Goal: Understand process/instructions: Learn how to perform a task or action

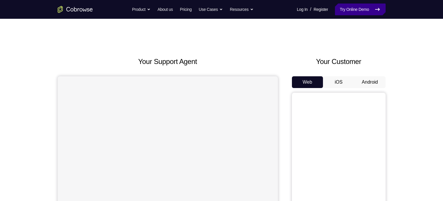
click at [352, 11] on link "Try Online Demo" at bounding box center [360, 10] width 50 height 12
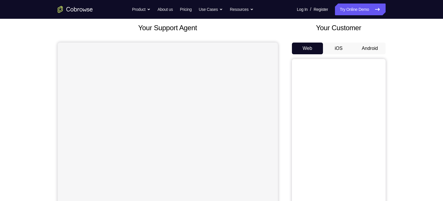
click at [345, 50] on button "iOS" at bounding box center [338, 48] width 31 height 12
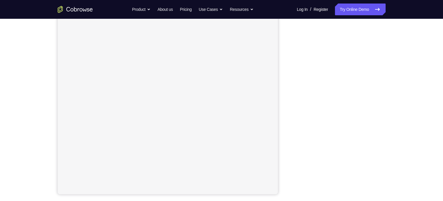
scroll to position [77, 0]
click at [396, 108] on div "Your Support Agent Your Customer Web iOS Android Next Steps We’d be happy to gi…" at bounding box center [221, 135] width 375 height 386
click at [418, 90] on div "Your Support Agent Your Customer Web iOS Android Next Steps We’d be happy to gi…" at bounding box center [221, 135] width 443 height 386
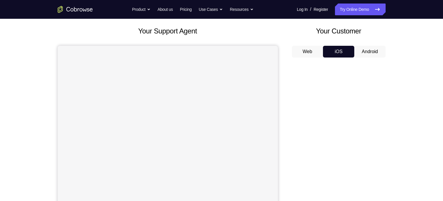
scroll to position [0, 0]
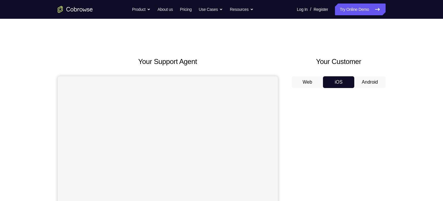
click at [365, 80] on button "Android" at bounding box center [370, 82] width 31 height 12
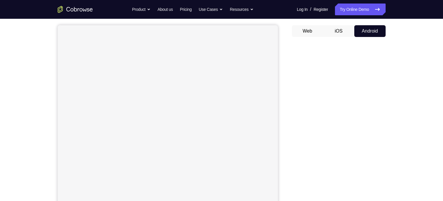
scroll to position [50, 0]
click at [340, 32] on button "iOS" at bounding box center [338, 32] width 31 height 12
click at [374, 28] on button "Android" at bounding box center [370, 30] width 31 height 12
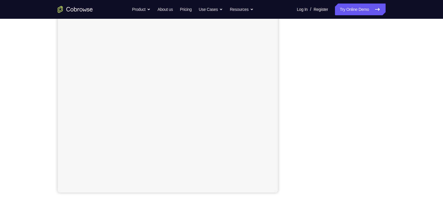
scroll to position [87, 0]
click at [399, 137] on div "Your Support Agent Your Customer Web iOS Android Next Steps We’d be happy to gi…" at bounding box center [221, 124] width 375 height 386
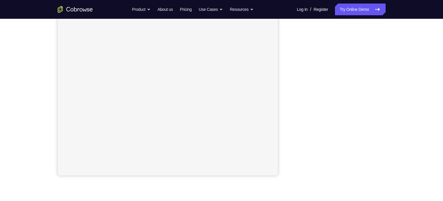
scroll to position [98, 0]
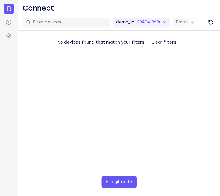
drag, startPoint x: 0, startPoint y: 0, endPoint x: 216, endPoint y: 174, distance: 277.6
click at [216, 174] on main "demo_id 2840418630 2840418630 Email User ID Device ID Device name 6-digit code …" at bounding box center [119, 112] width 202 height 196
